Goal: Check status: Check status

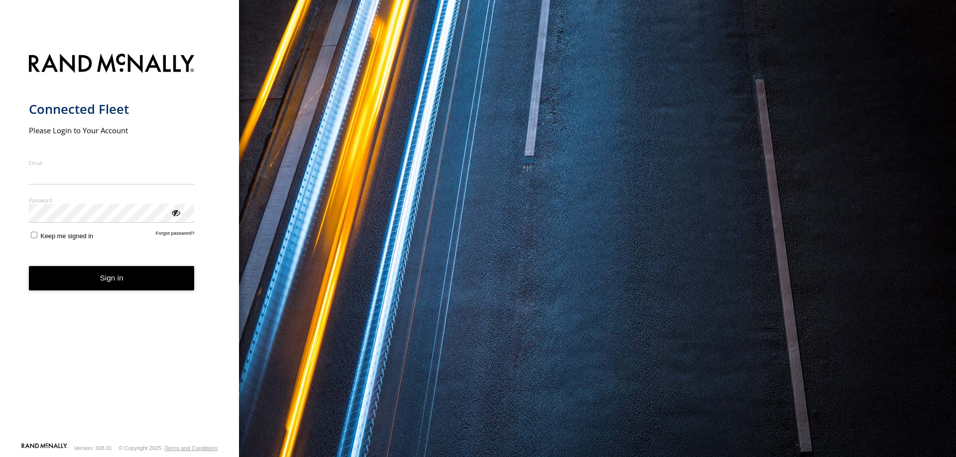
click at [70, 176] on input "Email" at bounding box center [112, 176] width 166 height 18
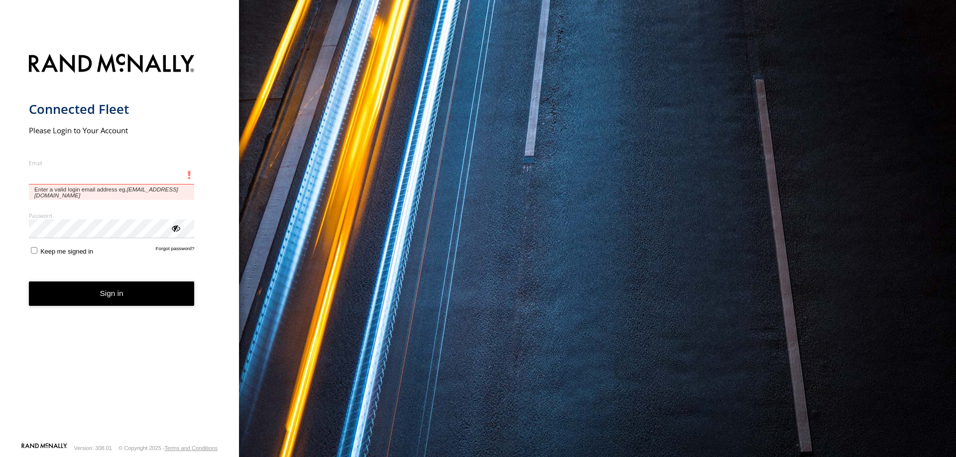
type input "**********"
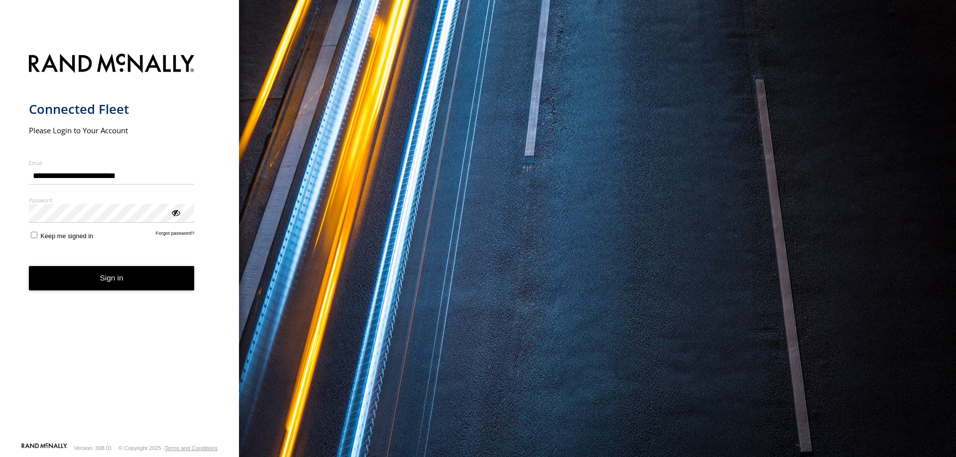
click at [115, 284] on button "Sign in" at bounding box center [112, 278] width 166 height 24
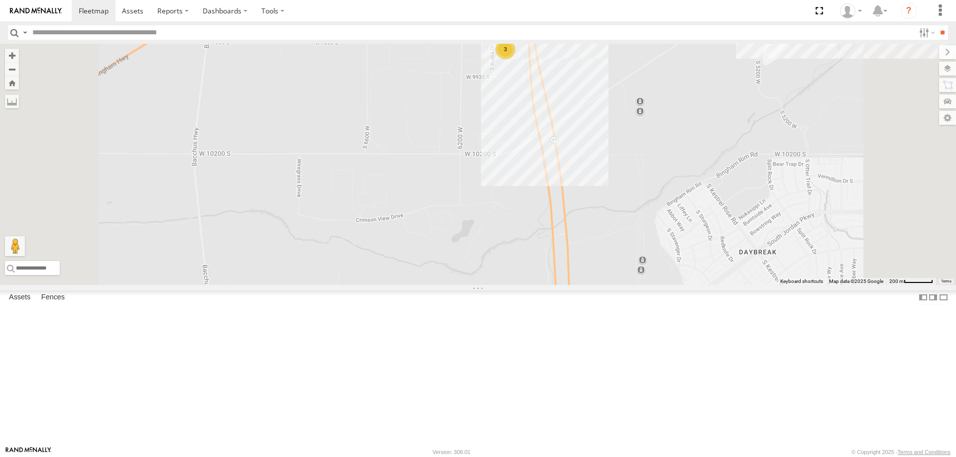
drag, startPoint x: 545, startPoint y: 324, endPoint x: 567, endPoint y: 388, distance: 67.7
click at [555, 285] on div "[PERSON_NAME] 2020 F350 GT2 [PERSON_NAME] -2023 F150 [PERSON_NAME] -2017 F150 […" at bounding box center [478, 164] width 956 height 241
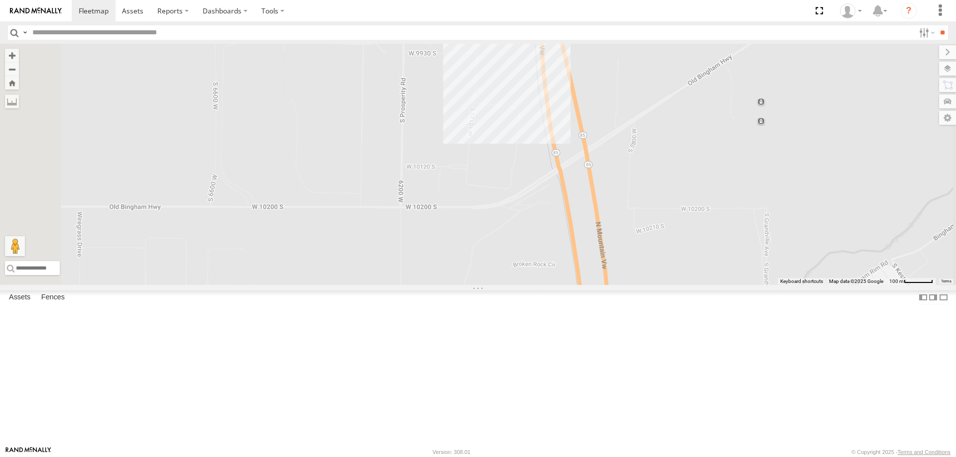
drag, startPoint x: 645, startPoint y: 251, endPoint x: 639, endPoint y: 380, distance: 129.0
click at [639, 285] on div "[PERSON_NAME] 2020 F350 GT2 [PERSON_NAME] -2023 F150 [PERSON_NAME] -2017 F150 […" at bounding box center [478, 164] width 956 height 241
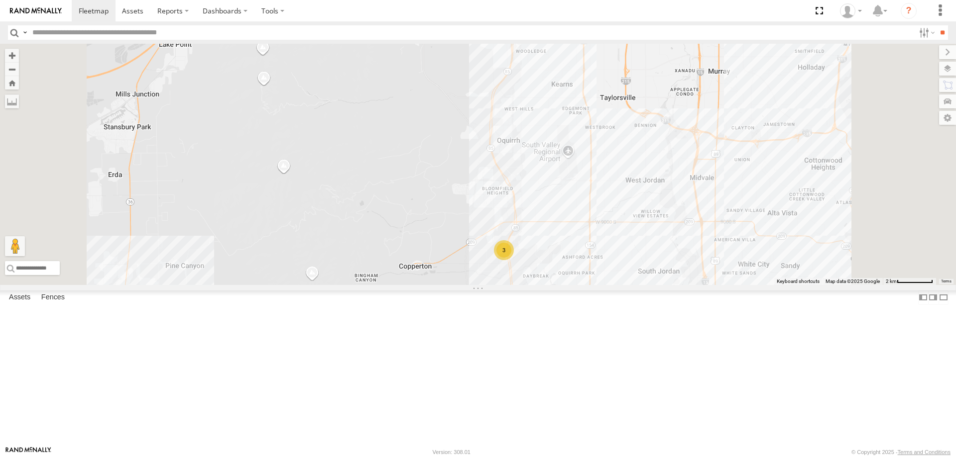
click at [0, 0] on div "[PERSON_NAME] 2016 Chevy 3500" at bounding box center [0, 0] width 0 height 0
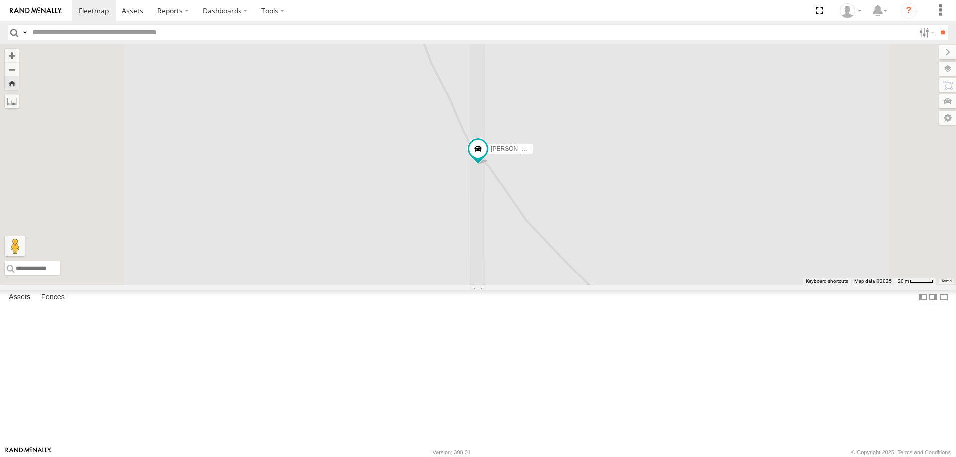
click at [683, 285] on div "[PERSON_NAME] 2016 Chevy 3500" at bounding box center [478, 164] width 956 height 241
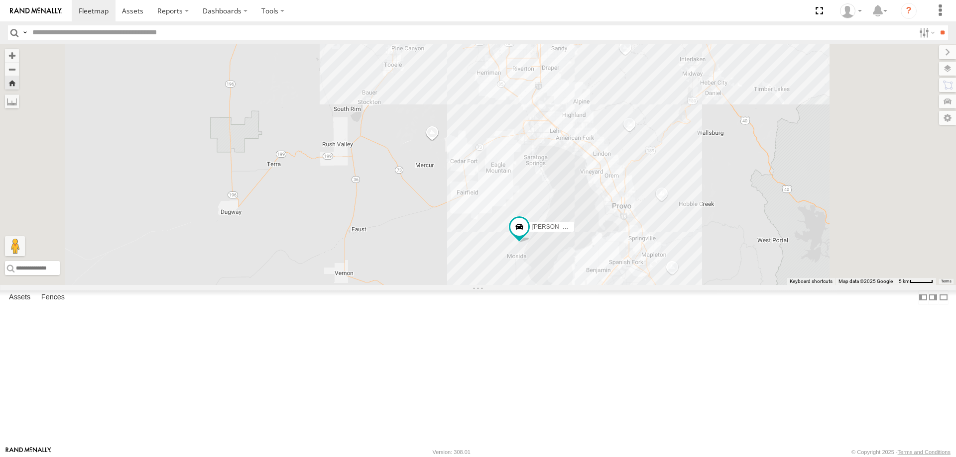
drag, startPoint x: 622, startPoint y: 377, endPoint x: 564, endPoint y: 326, distance: 76.6
click at [572, 285] on div "[PERSON_NAME] 2016 Chevy 3500" at bounding box center [478, 164] width 956 height 241
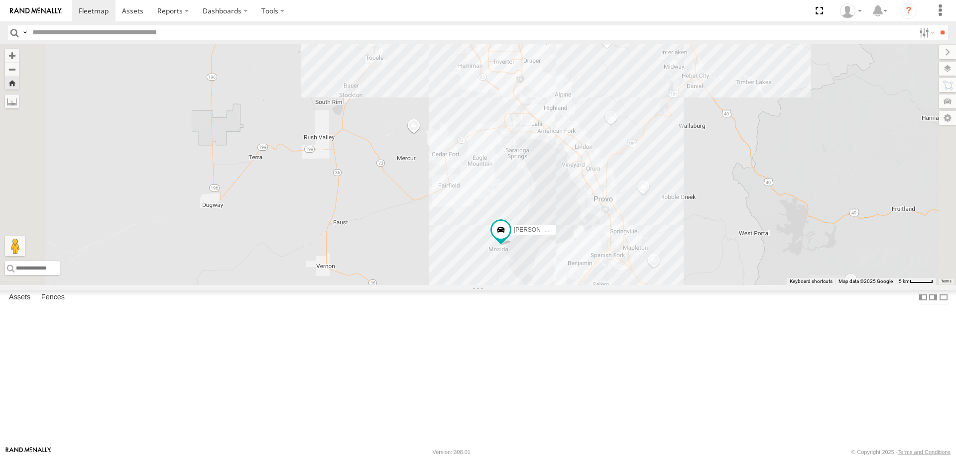
drag, startPoint x: 699, startPoint y: 388, endPoint x: 678, endPoint y: 327, distance: 64.4
click at [678, 285] on div "[PERSON_NAME] 2016 Chevy 3500" at bounding box center [478, 164] width 956 height 241
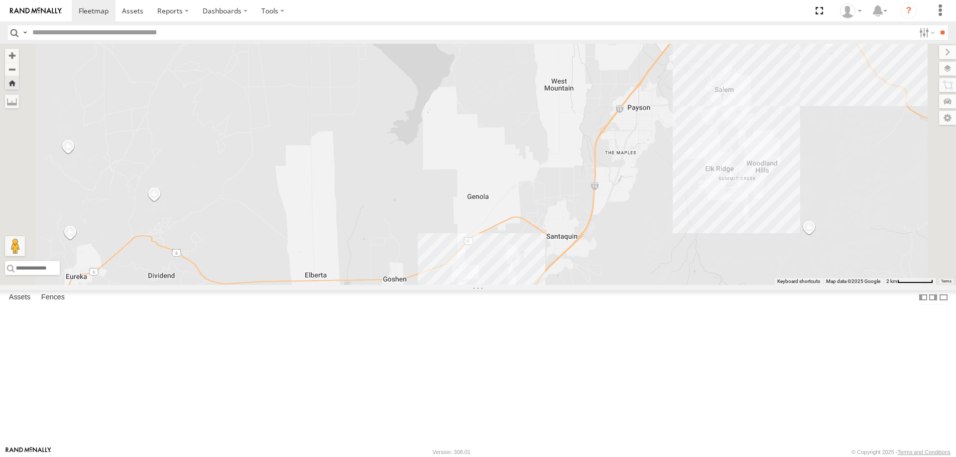
click at [634, 285] on div "[PERSON_NAME] 2016 Chevy 3500" at bounding box center [478, 164] width 956 height 241
click at [612, 285] on div "[PERSON_NAME] 2016 Chevy 3500 [PERSON_NAME] [PERSON_NAME] 0" at bounding box center [478, 164] width 956 height 241
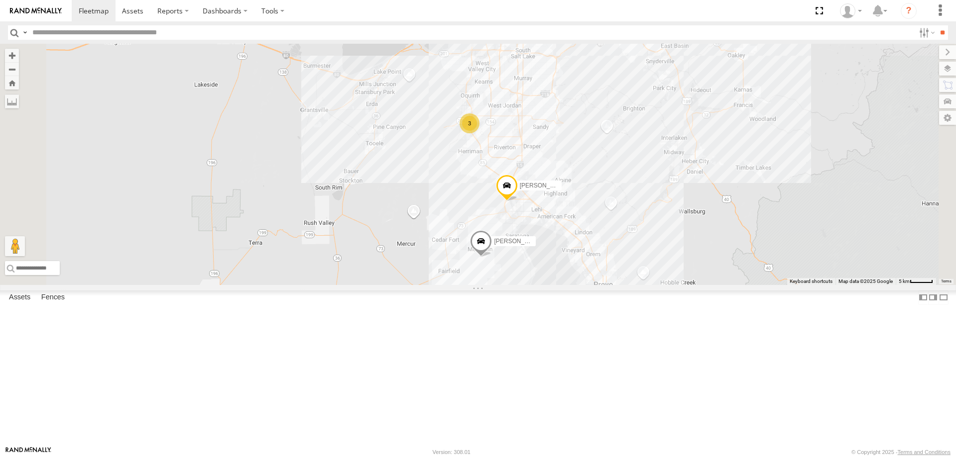
drag, startPoint x: 659, startPoint y: 220, endPoint x: 640, endPoint y: 359, distance: 139.7
click at [640, 285] on div "3 [PERSON_NAME] 2020 F350 GT2 [PERSON_NAME] 2017 E350 GT1 [PERSON_NAME] -2023 F…" at bounding box center [478, 164] width 956 height 241
drag, startPoint x: 629, startPoint y: 164, endPoint x: 633, endPoint y: 193, distance: 29.1
click at [633, 193] on div "3 [PERSON_NAME] 2020 F350 GT2 [PERSON_NAME] 2017 E350 GT1 [PERSON_NAME] -2023 F…" at bounding box center [478, 164] width 956 height 241
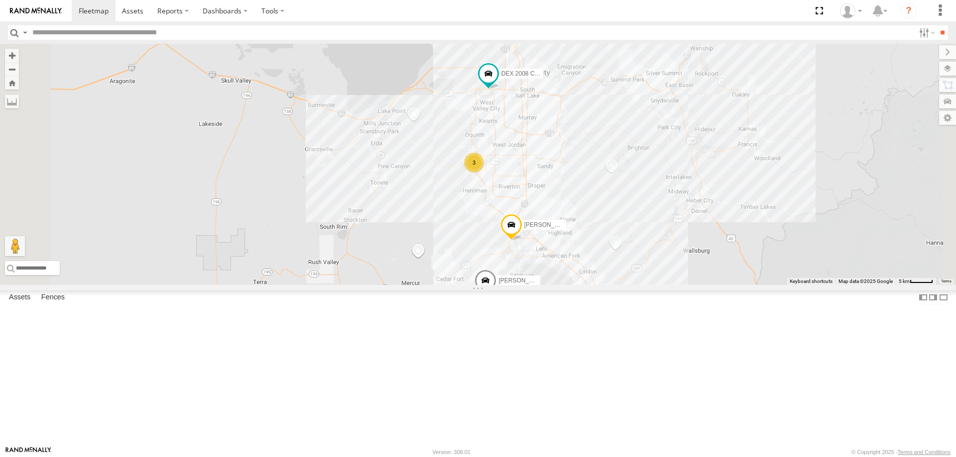
drag, startPoint x: 652, startPoint y: 196, endPoint x: 652, endPoint y: 217, distance: 21.4
click at [652, 217] on div "3 [PERSON_NAME] 2020 F350 GT2 [PERSON_NAME] 2017 E350 GT1 [PERSON_NAME] -2023 F…" at bounding box center [478, 164] width 956 height 241
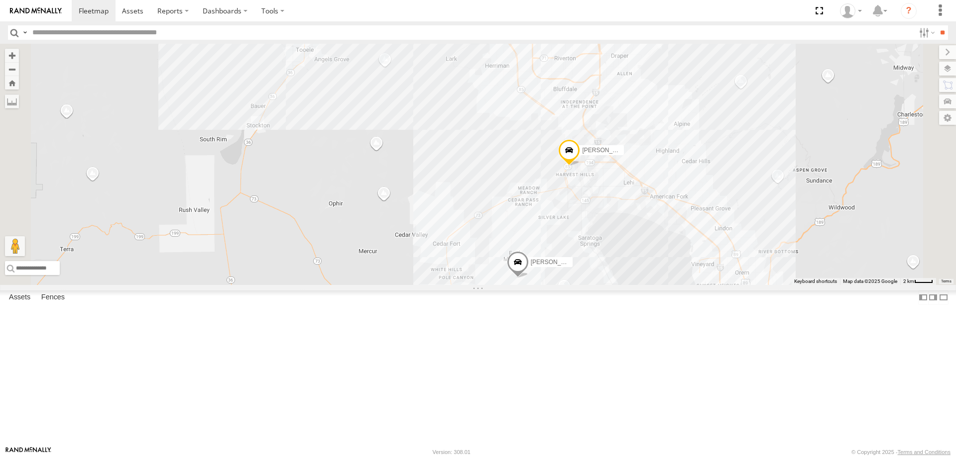
drag, startPoint x: 607, startPoint y: 188, endPoint x: 616, endPoint y: 242, distance: 55.5
click at [615, 242] on div "[PERSON_NAME] 2020 F350 GT2 [PERSON_NAME] -2023 F150 [PERSON_NAME] 2016 Chevy 3…" at bounding box center [478, 164] width 956 height 241
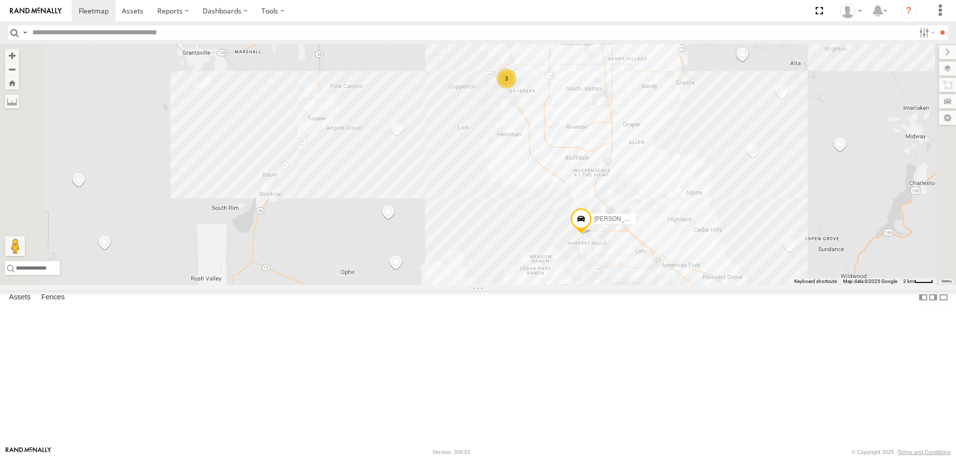
drag, startPoint x: 612, startPoint y: 207, endPoint x: 624, endPoint y: 291, distance: 85.0
click at [624, 285] on div "[PERSON_NAME] 2020 F350 GT2 [PERSON_NAME] -2023 F150 [PERSON_NAME] 2016 Chevy 3…" at bounding box center [478, 164] width 956 height 241
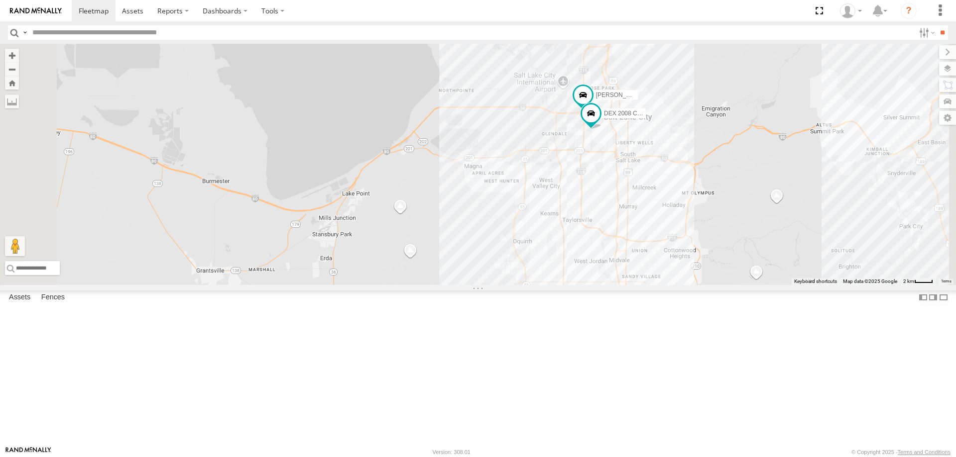
drag, startPoint x: 664, startPoint y: 146, endPoint x: 664, endPoint y: 222, distance: 76.2
click at [663, 247] on div "[PERSON_NAME] 2020 F350 GT2 [PERSON_NAME] -2023 F150 [PERSON_NAME] 2016 Chevy 3…" at bounding box center [478, 164] width 956 height 241
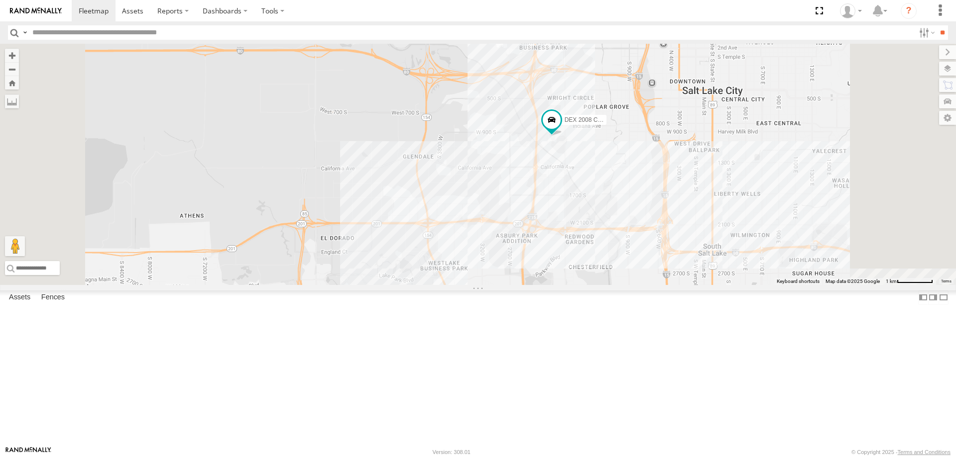
click at [673, 217] on div "[PERSON_NAME]- 2022 F150 DEX 2008 Chevy" at bounding box center [478, 164] width 956 height 241
click at [617, 238] on div "[PERSON_NAME]- 2022 F150 DEX 2008 Chevy Tassie Siding 1" at bounding box center [478, 164] width 956 height 241
